Goal: Task Accomplishment & Management: Manage account settings

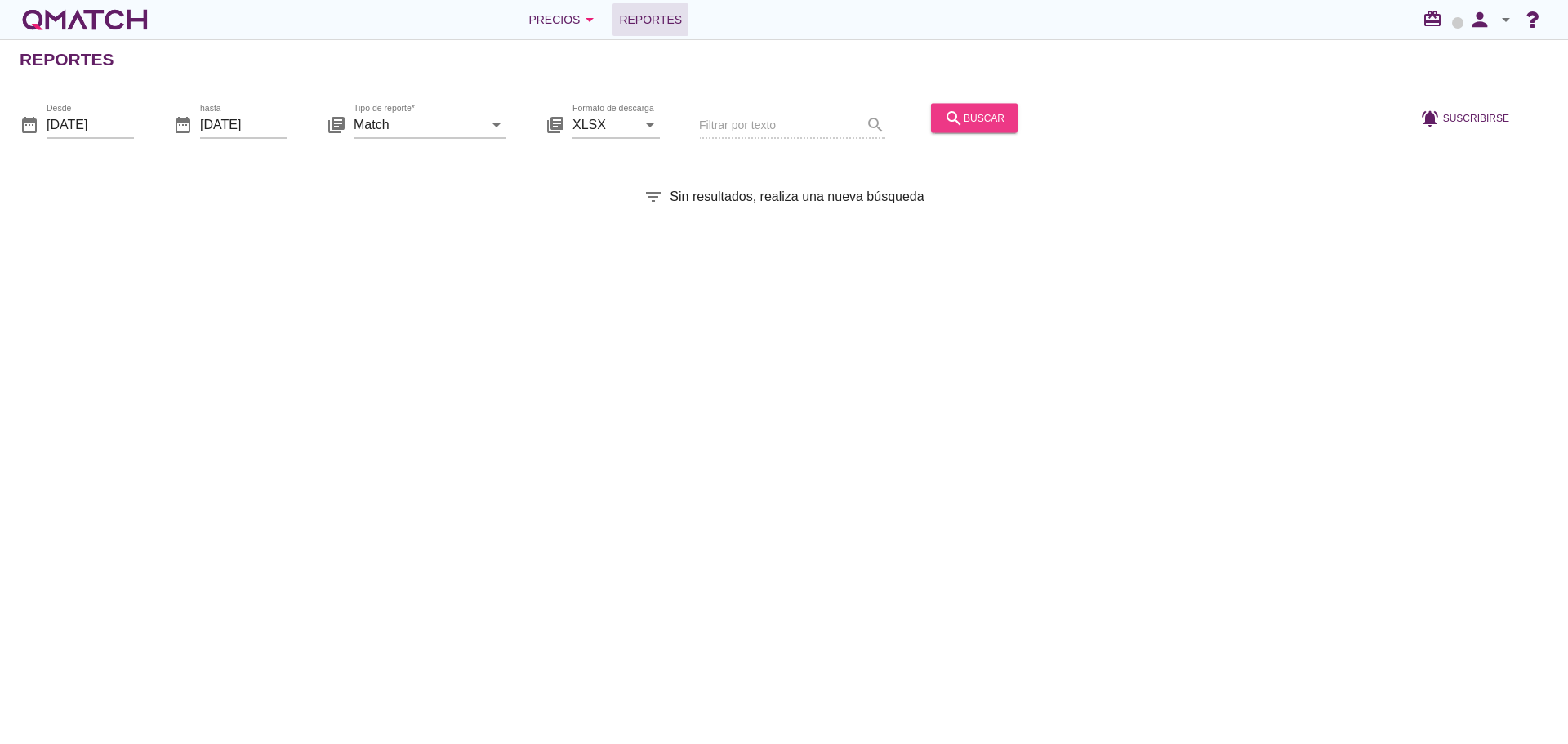
click at [945, 117] on icon "search" at bounding box center [954, 117] width 19 height 19
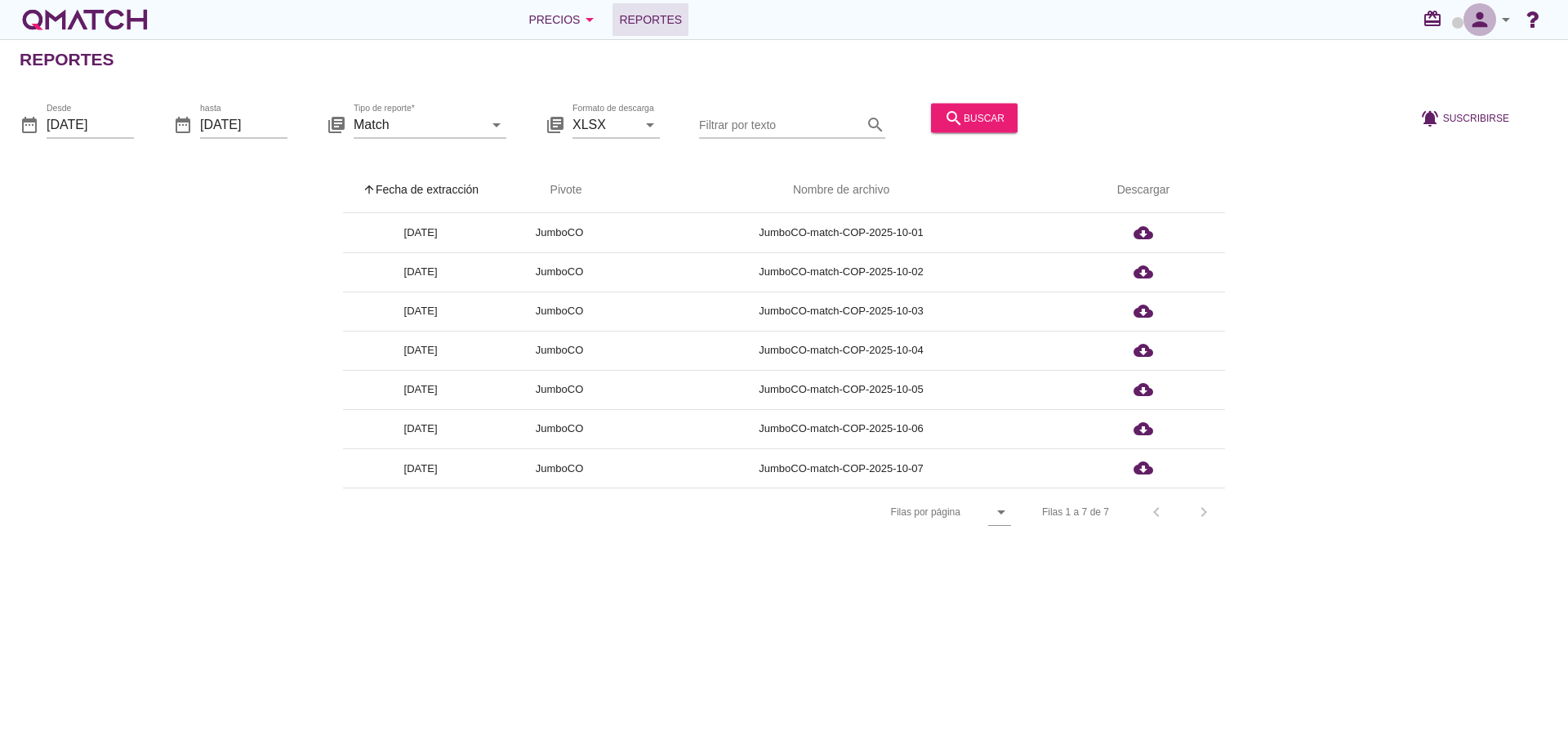
click at [1494, 25] on icon "person" at bounding box center [1480, 19] width 33 height 23
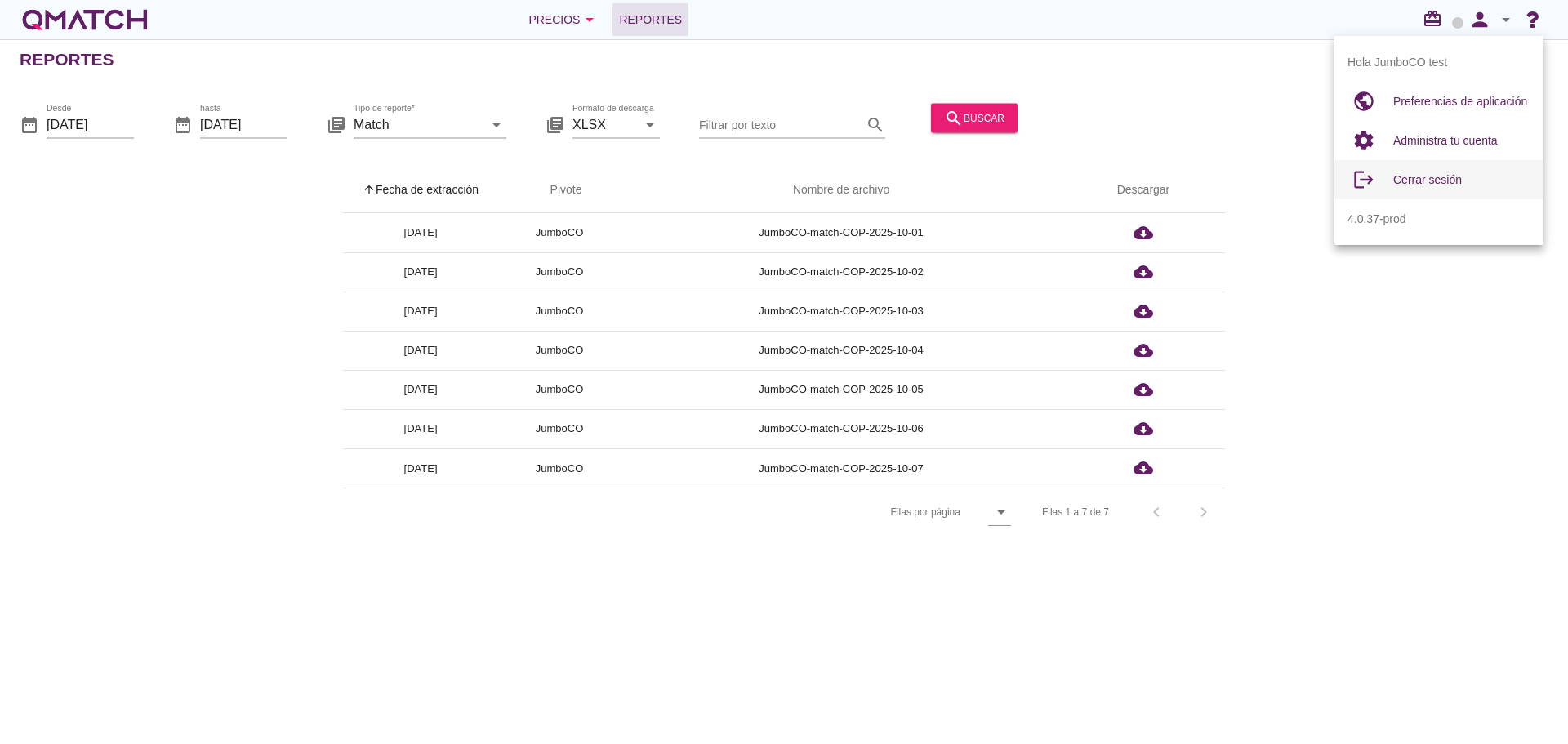
click at [1432, 178] on span "Cerrar sesión" at bounding box center [1427, 179] width 69 height 13
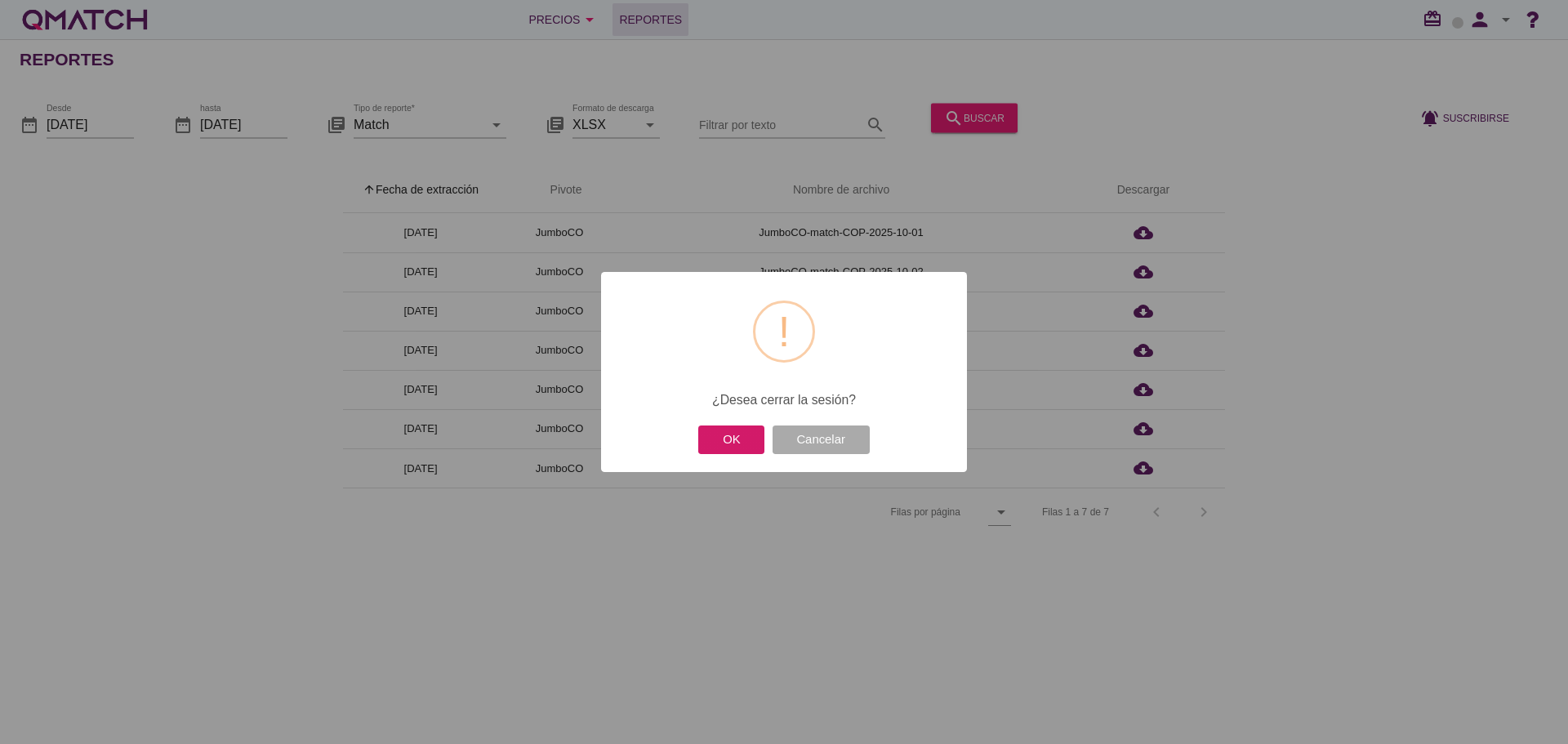
click at [734, 446] on button "OK" at bounding box center [731, 440] width 66 height 29
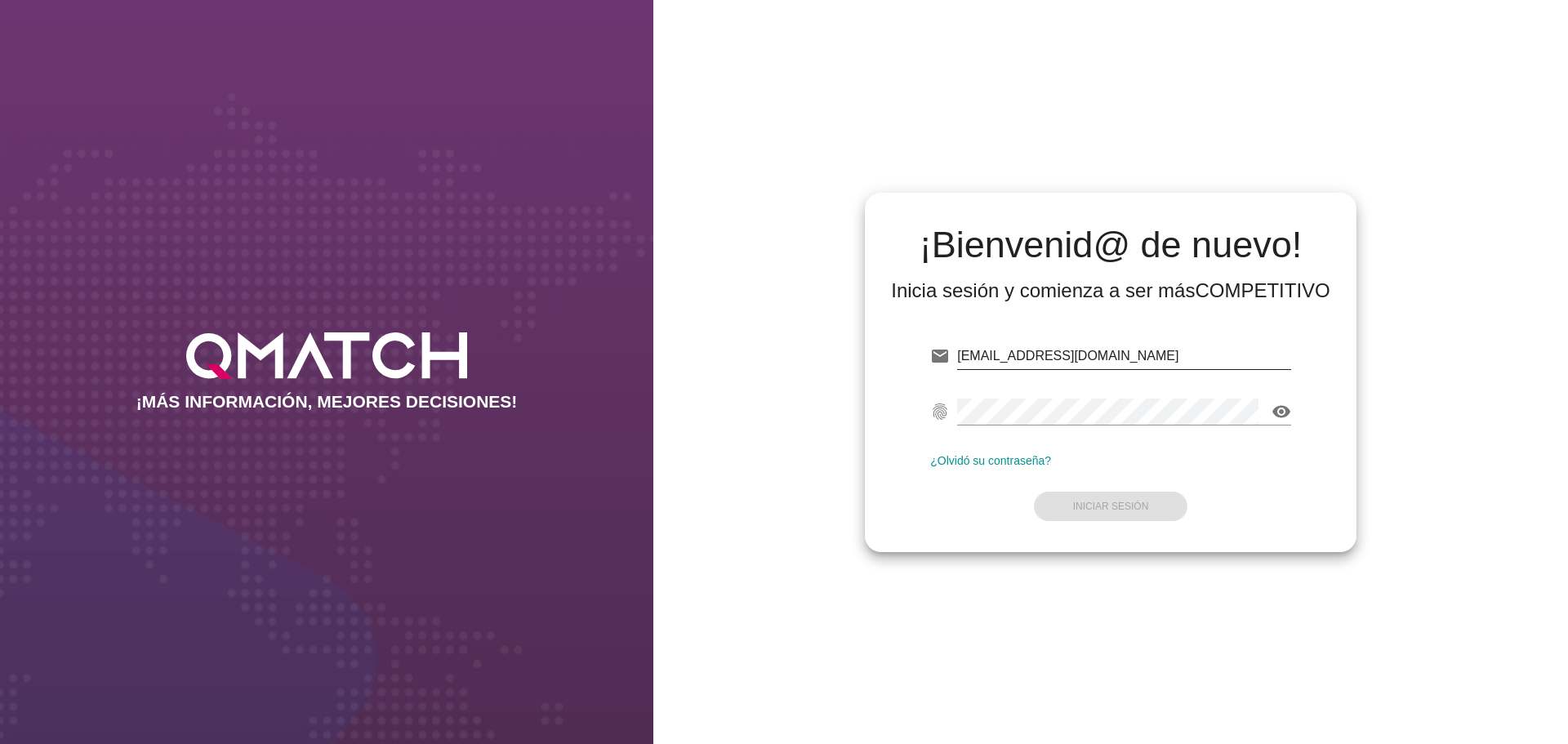
click at [1119, 355] on input "test@test.cencosud.com.co" at bounding box center [1124, 356] width 334 height 26
type input "test@test.cacereshermanos.cl"
click at [1089, 506] on strong "Iniciar Sesión" at bounding box center [1111, 506] width 76 height 11
